Goal: Communication & Community: Answer question/provide support

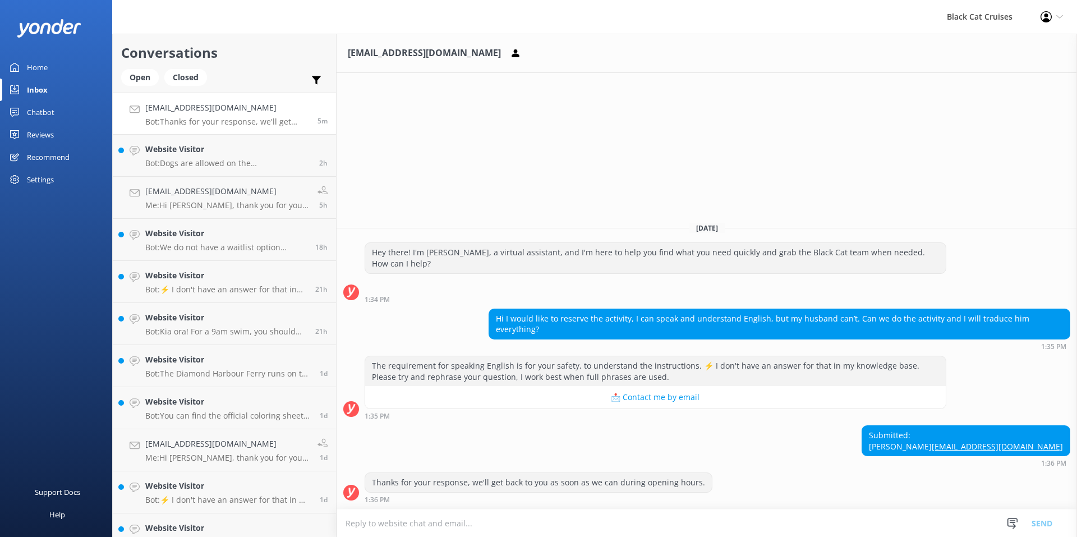
click at [358, 522] on textarea at bounding box center [707, 523] width 741 height 27
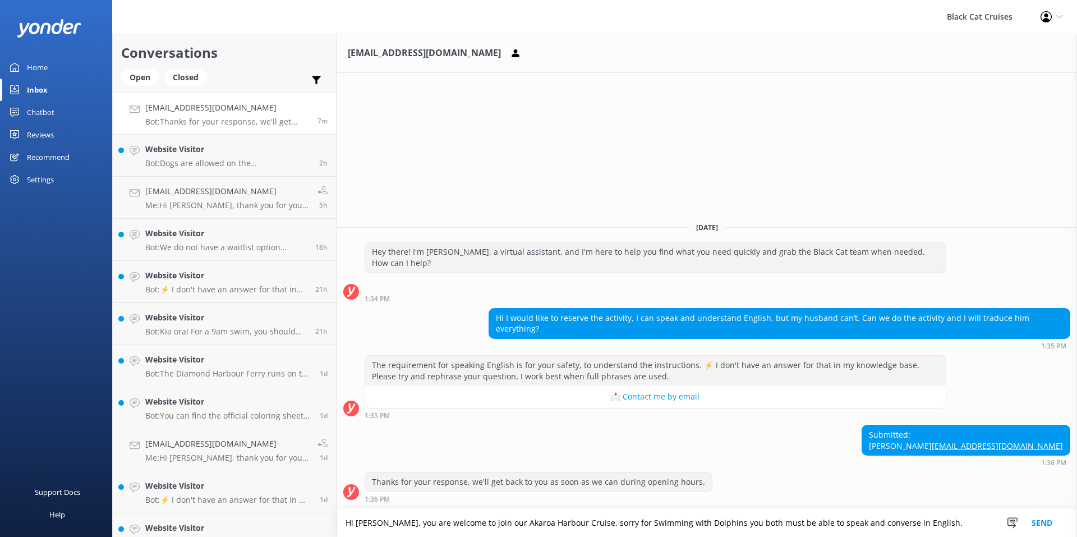
click at [839, 522] on textarea "Hi [PERSON_NAME], you are welcome to join our Akaroa Harbour Cruise, sorry for …" at bounding box center [707, 523] width 741 height 28
click at [802, 526] on textarea "Hi [PERSON_NAME], you are welcome to join our Akaroa Harbour Cruise, sorry for …" at bounding box center [707, 523] width 741 height 28
click at [925, 525] on textarea "Hi [PERSON_NAME], you are welcome to join our Akaroa Harbour Cruise, sorry for …" at bounding box center [707, 523] width 741 height 28
type textarea "Hi [PERSON_NAME], you are welcome to join our Akaroa Harbour Cruise, sorry for …"
click at [1038, 519] on button "Send" at bounding box center [1042, 523] width 42 height 28
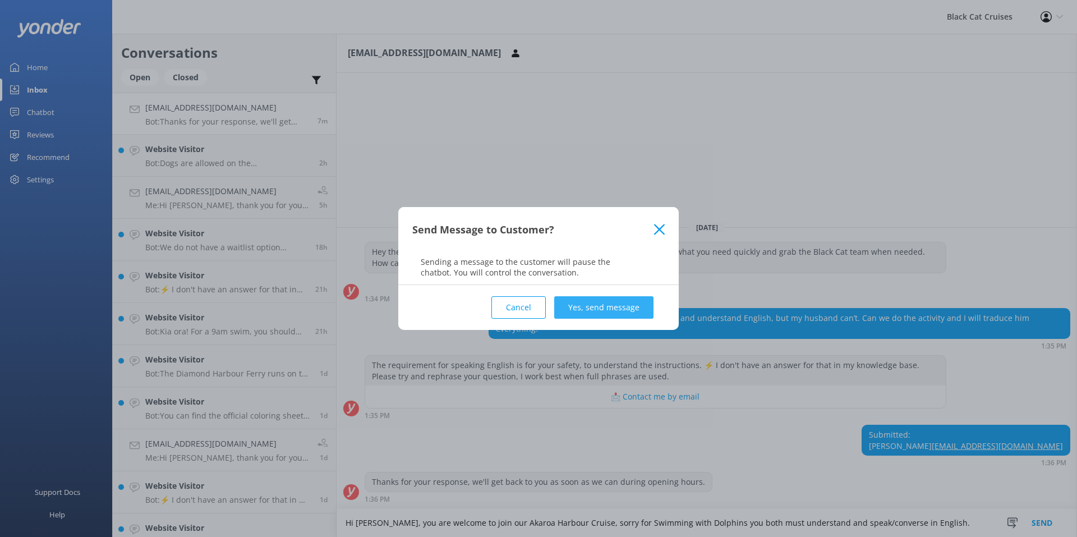
click at [609, 306] on button "Yes, send message" at bounding box center [603, 307] width 99 height 22
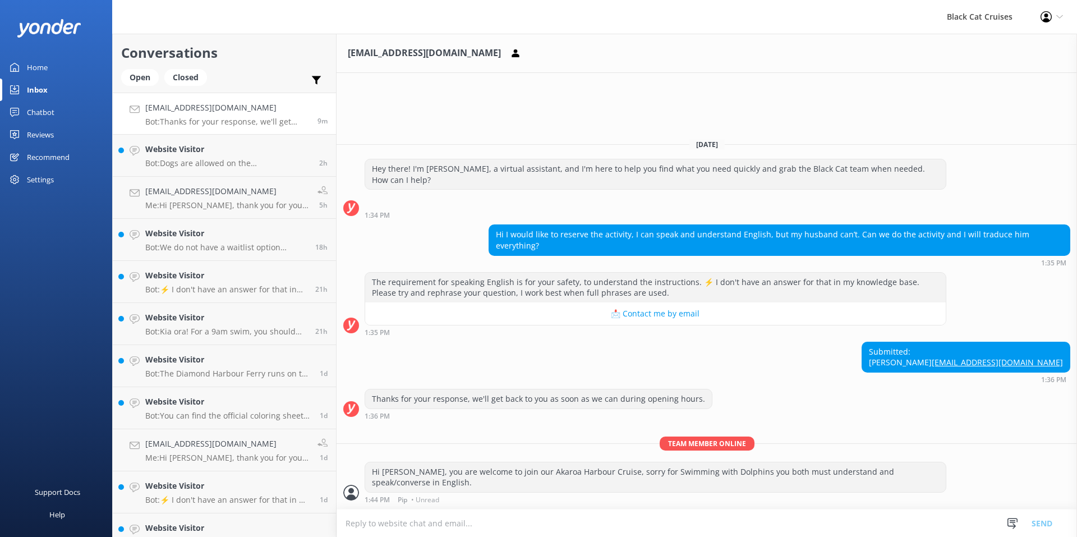
scroll to position [442, 0]
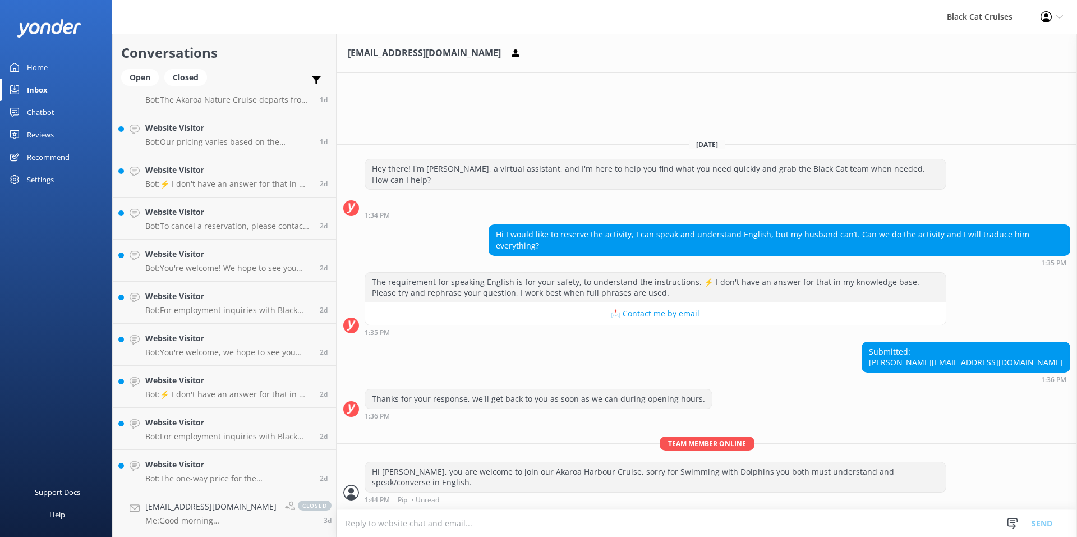
click at [40, 94] on div "Inbox" at bounding box center [37, 90] width 21 height 22
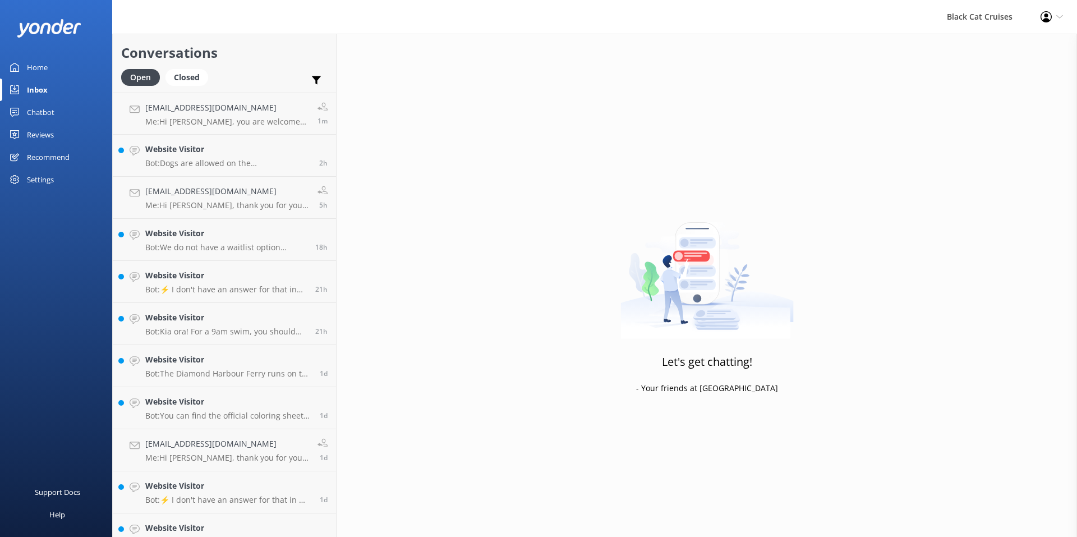
click at [33, 86] on div "Inbox" at bounding box center [37, 90] width 21 height 22
